Goal: Task Accomplishment & Management: Use online tool/utility

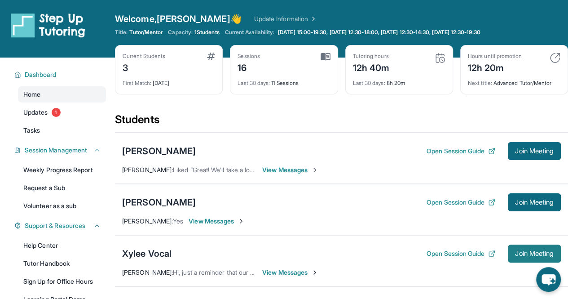
click at [520, 252] on span "Join Meeting" at bounding box center [534, 253] width 39 height 5
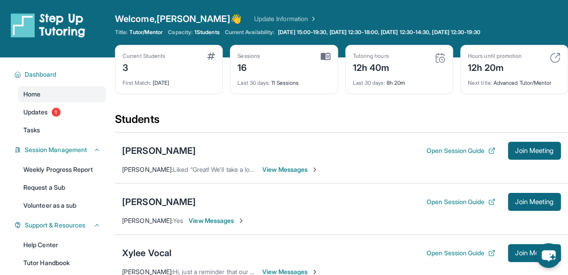
click at [155, 208] on div "[PERSON_NAME] Open Session Guide Join Meeting" at bounding box center [341, 202] width 439 height 18
click at [158, 202] on div "[PERSON_NAME]" at bounding box center [159, 202] width 74 height 13
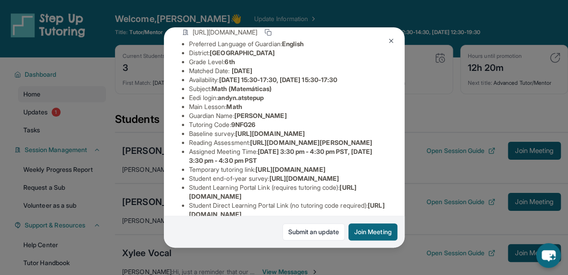
scroll to position [71, 0]
click at [388, 43] on img at bounding box center [391, 40] width 7 height 7
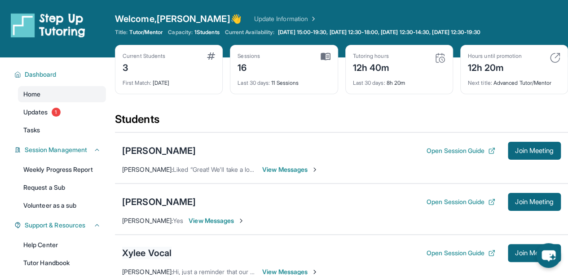
click at [162, 248] on div "Xylee Vocal" at bounding box center [146, 253] width 49 height 13
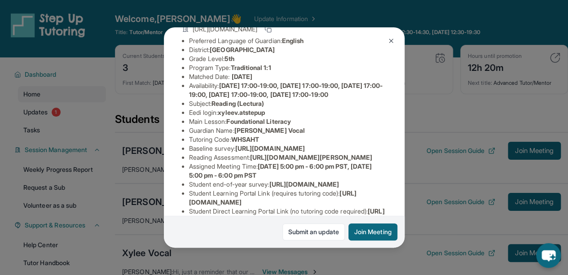
scroll to position [75, 0]
drag, startPoint x: 222, startPoint y: 128, endPoint x: 275, endPoint y: 130, distance: 52.6
click at [275, 117] on li "Eedi login : xyleev.atstepup" at bounding box center [288, 112] width 198 height 9
copy span "xyleev.atstepup"
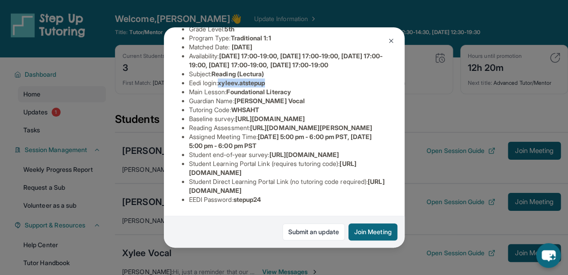
scroll to position [207, 0]
drag, startPoint x: 238, startPoint y: 193, endPoint x: 277, endPoint y: 199, distance: 39.1
click at [277, 199] on div "Student Information [URL][DOMAIN_NAME] Preferred Language of Guardian: English …" at bounding box center [284, 91] width 205 height 239
copy span "stepup24"
